Goal: Task Accomplishment & Management: Use online tool/utility

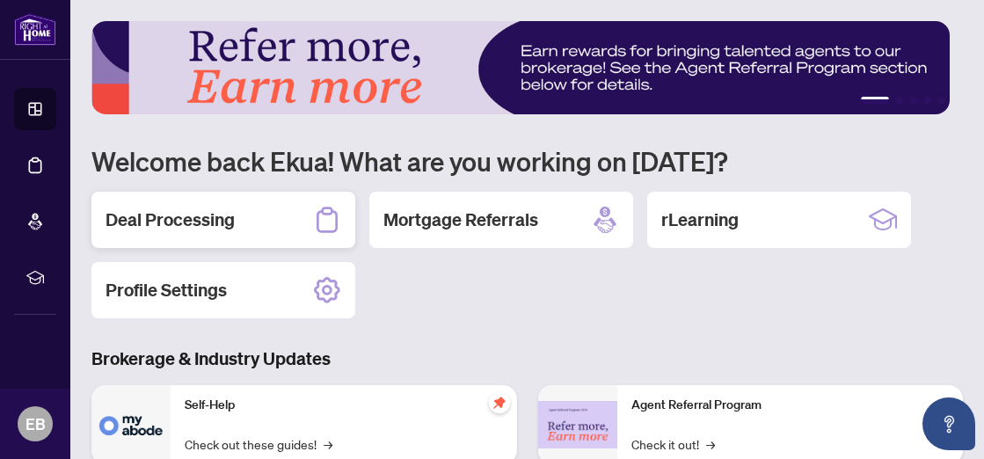
click at [238, 219] on div "Deal Processing" at bounding box center [223, 220] width 264 height 56
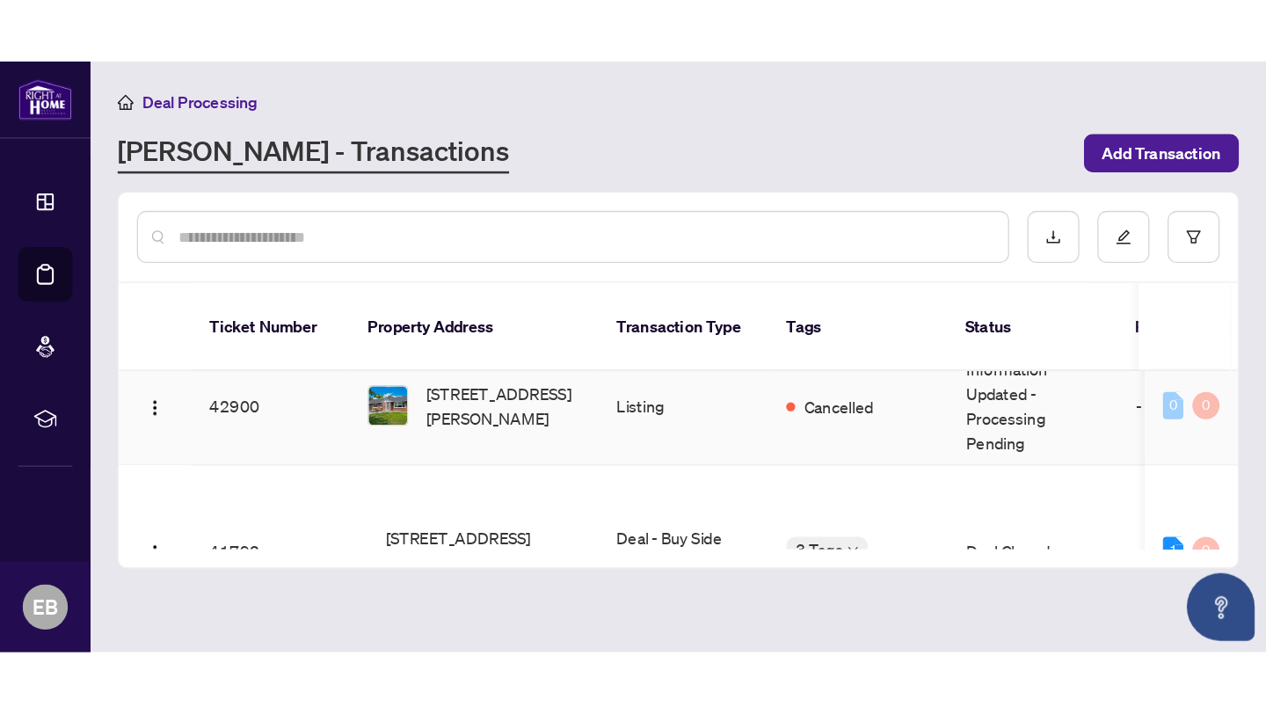
scroll to position [421, 0]
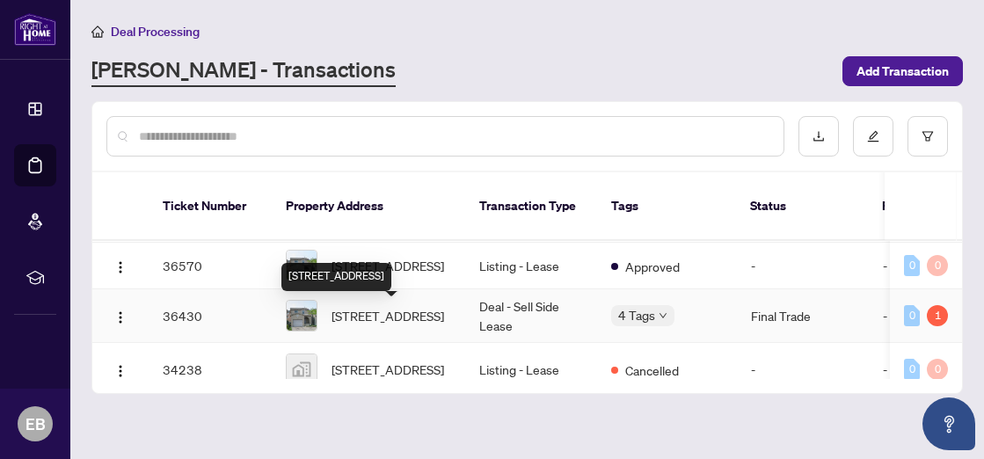
click at [389, 316] on span "[STREET_ADDRESS]" at bounding box center [387, 315] width 113 height 19
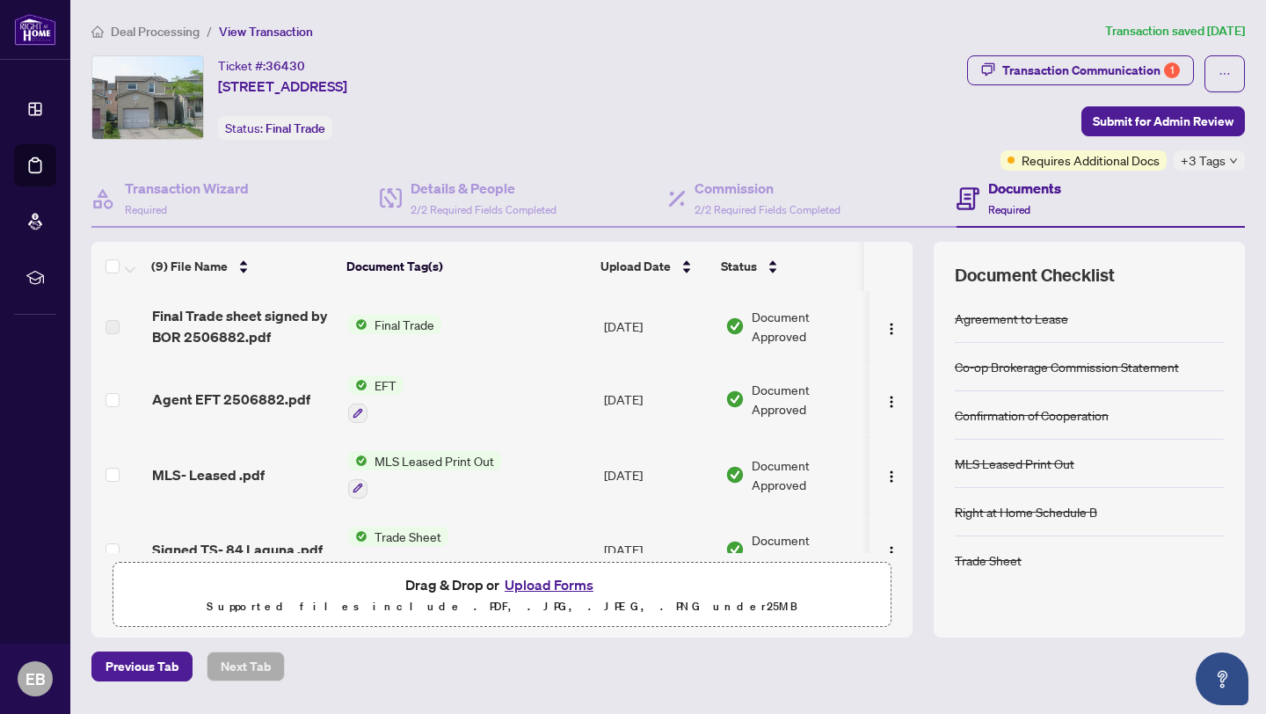
click at [378, 387] on span "EFT" at bounding box center [385, 384] width 36 height 19
click at [334, 458] on span "EFT" at bounding box center [372, 470] width 193 height 19
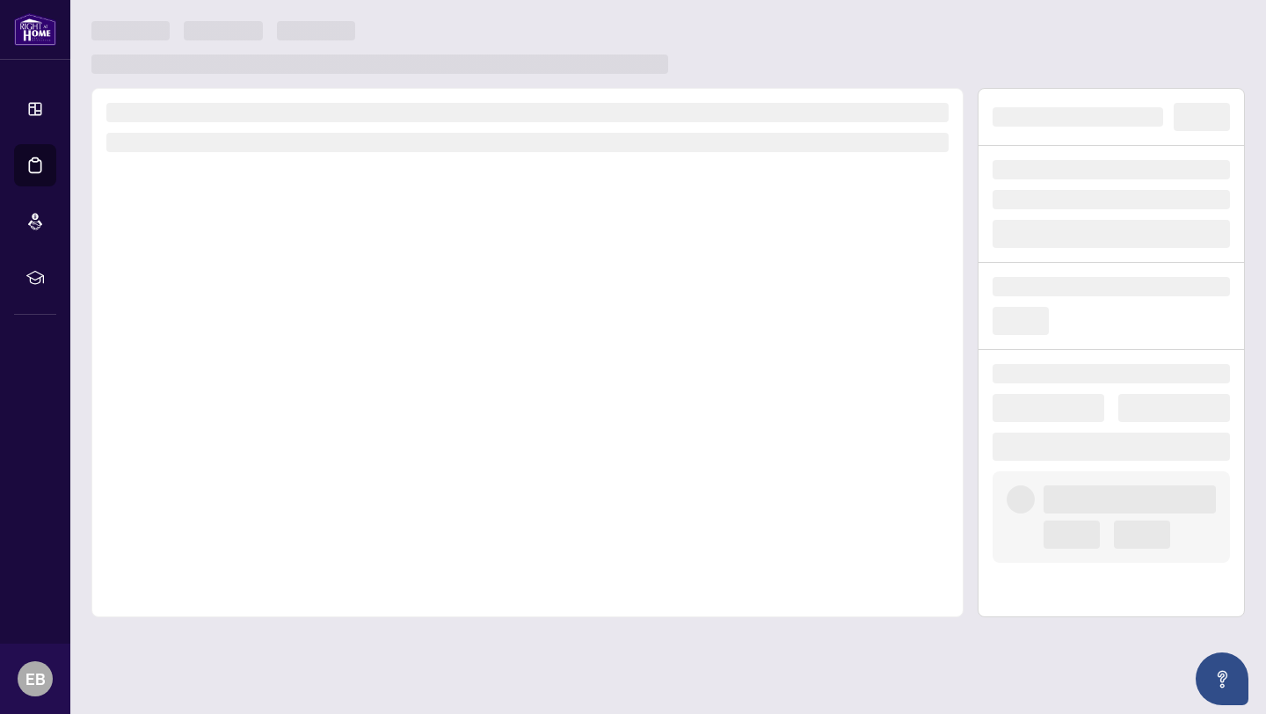
click at [334, 458] on div at bounding box center [527, 352] width 872 height 529
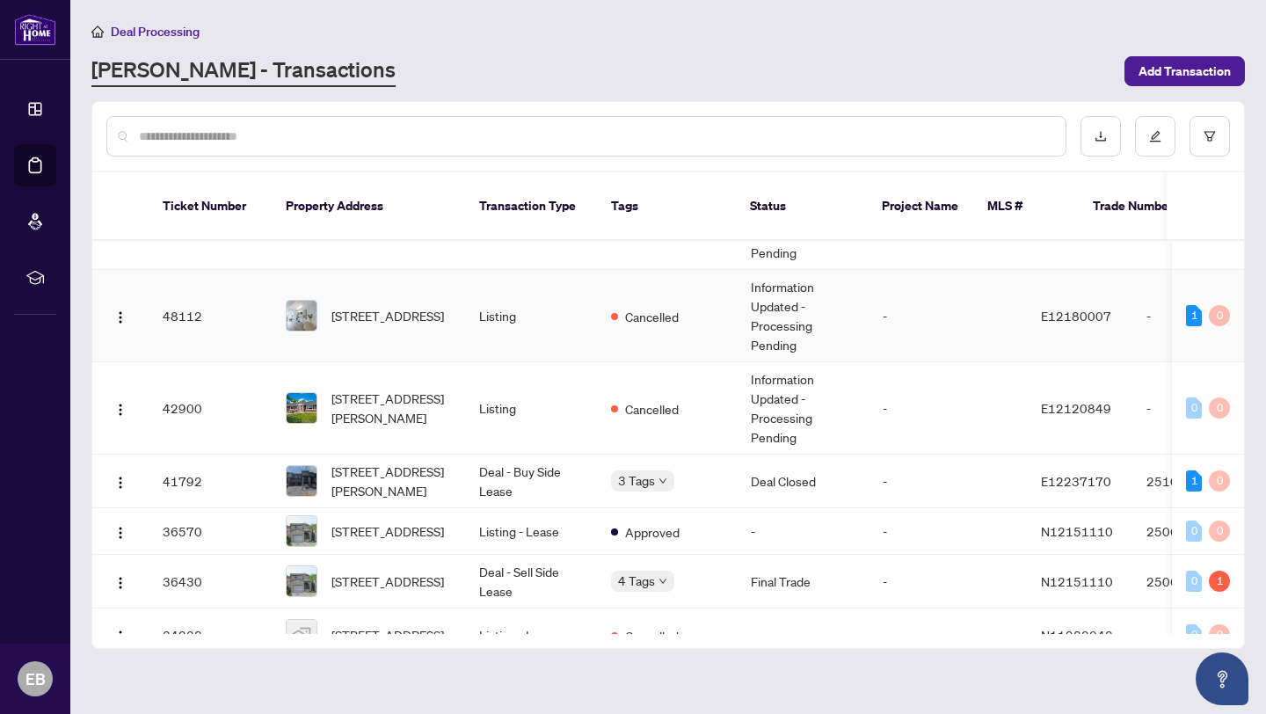
scroll to position [156, 0]
click at [481, 458] on td "Deal - Buy Side Lease" at bounding box center [531, 481] width 132 height 54
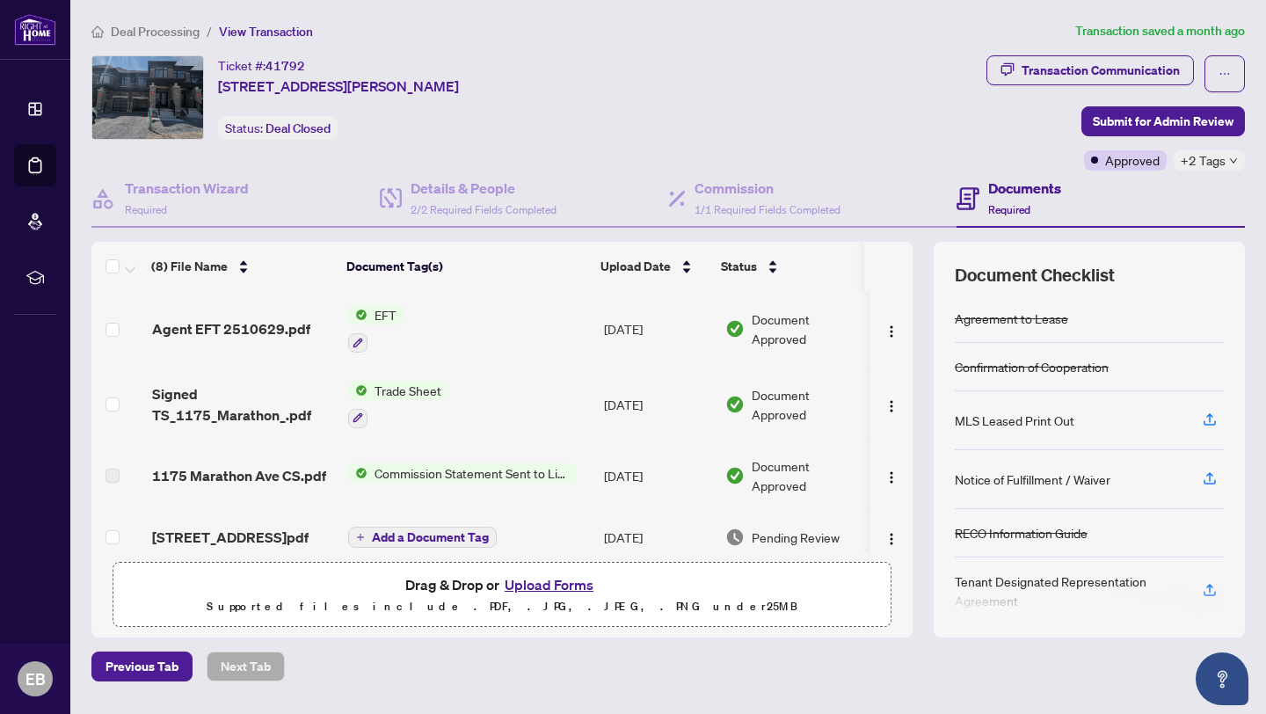
click at [400, 381] on span "Trade Sheet" at bounding box center [407, 390] width 81 height 19
click at [370, 458] on span "Trade Sheet" at bounding box center [356, 474] width 81 height 19
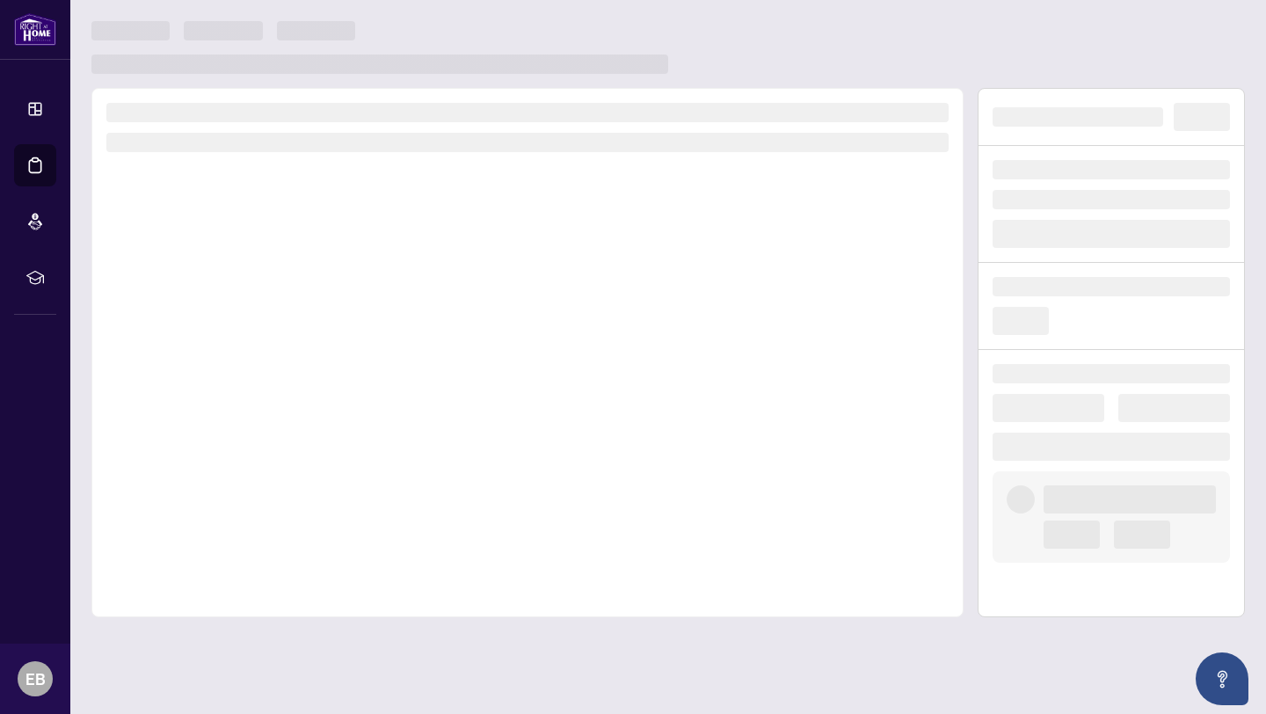
click at [370, 458] on div at bounding box center [527, 352] width 872 height 529
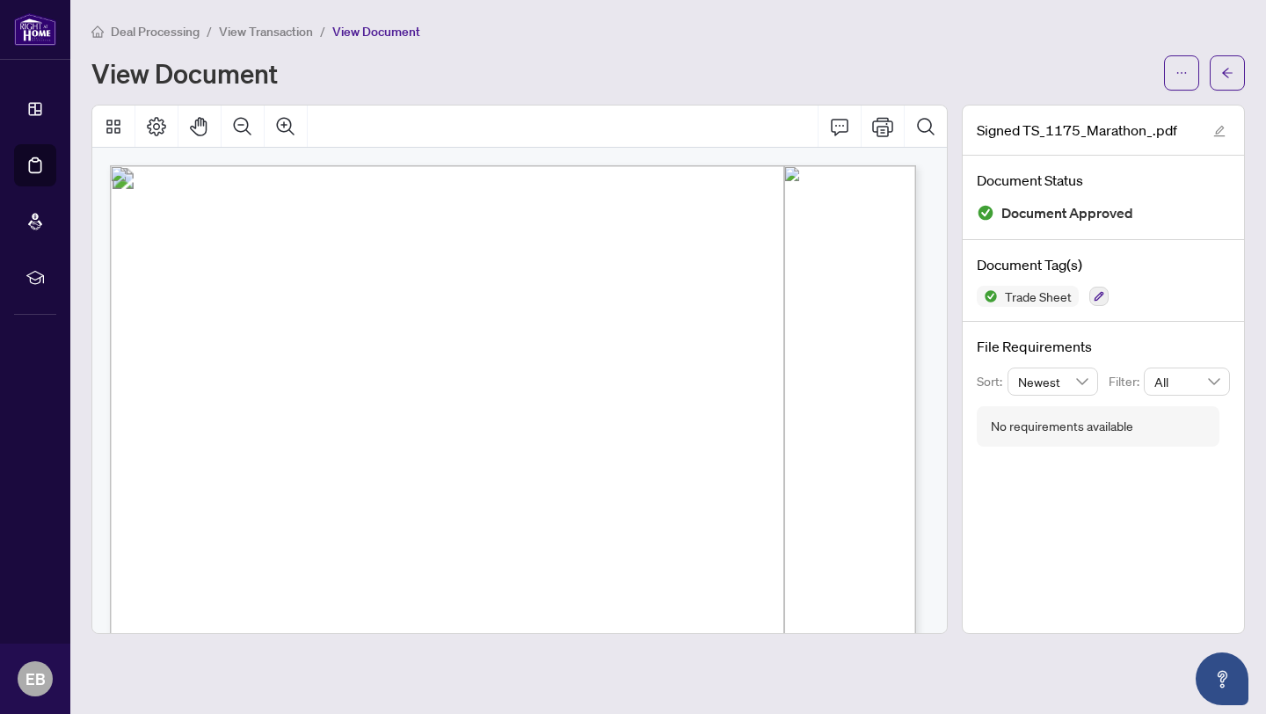
scroll to position [257, 0]
